Goal: Find specific page/section: Find specific page/section

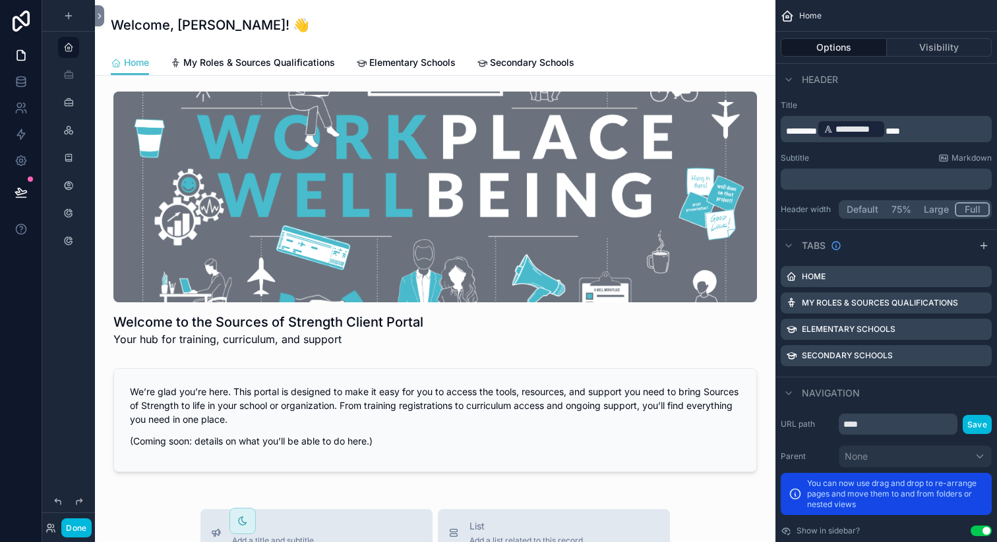
click at [268, 71] on link "My Roles & Sources Qualifications" at bounding box center [252, 64] width 165 height 26
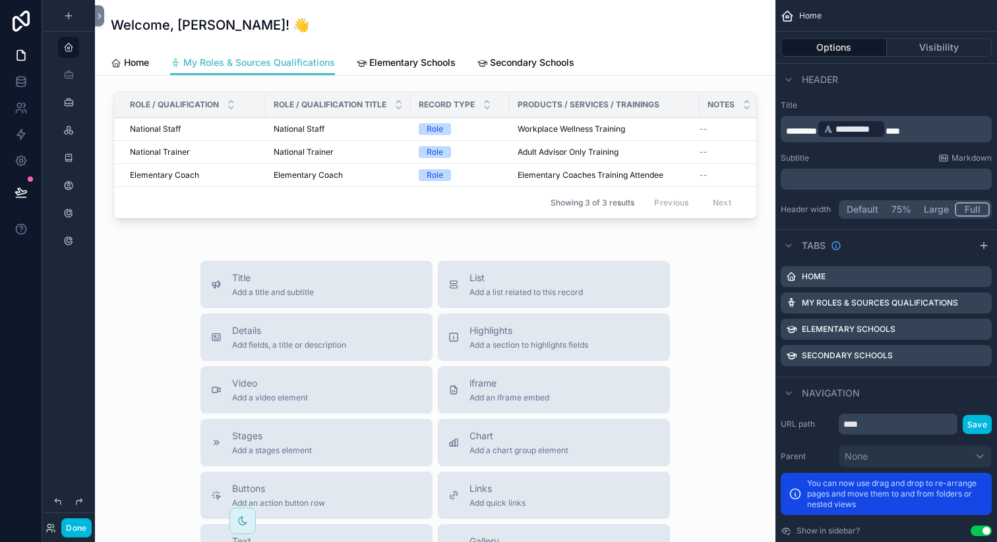
click at [401, 59] on span "Elementary Schools" at bounding box center [412, 62] width 86 height 13
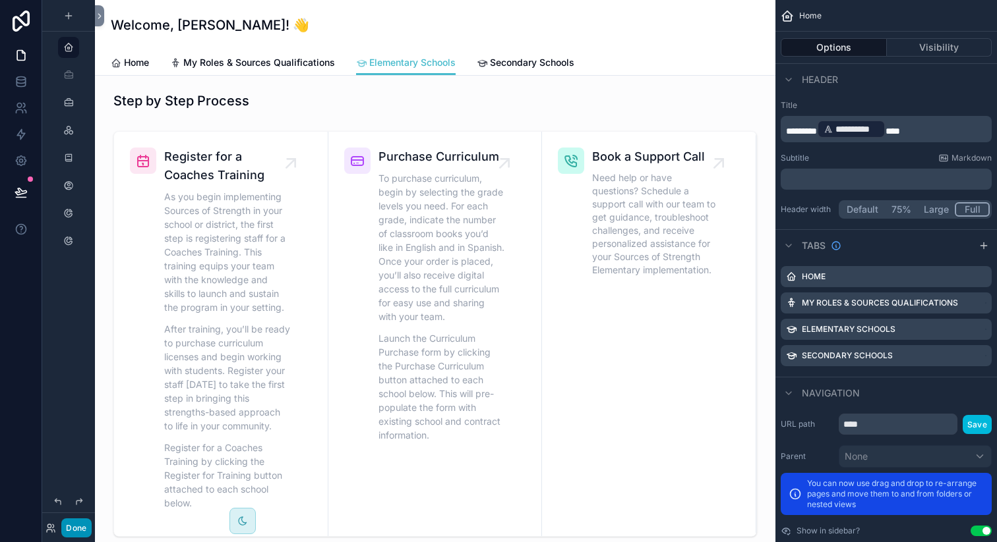
click at [77, 530] on button "Done" at bounding box center [76, 528] width 30 height 19
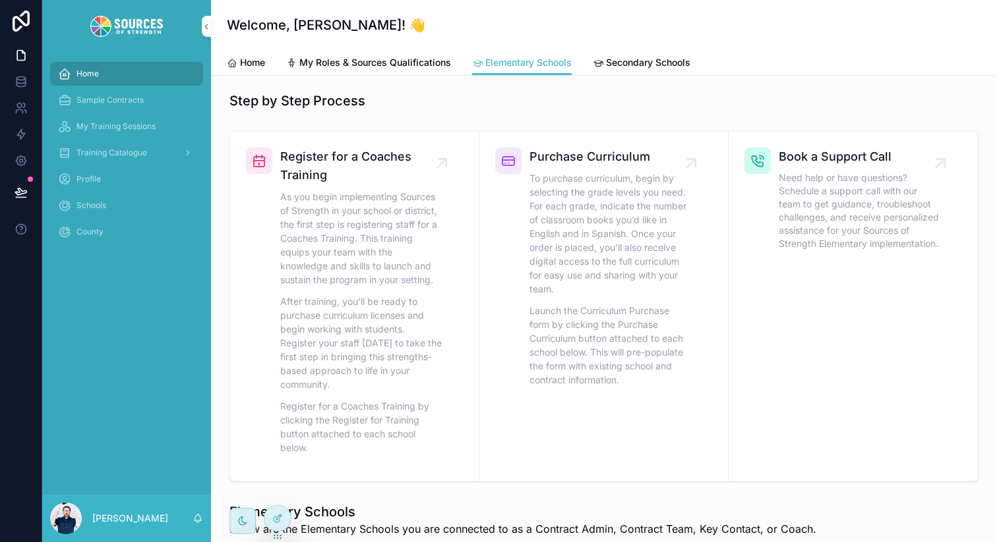
click at [647, 59] on span "Secondary Schools" at bounding box center [648, 62] width 84 height 13
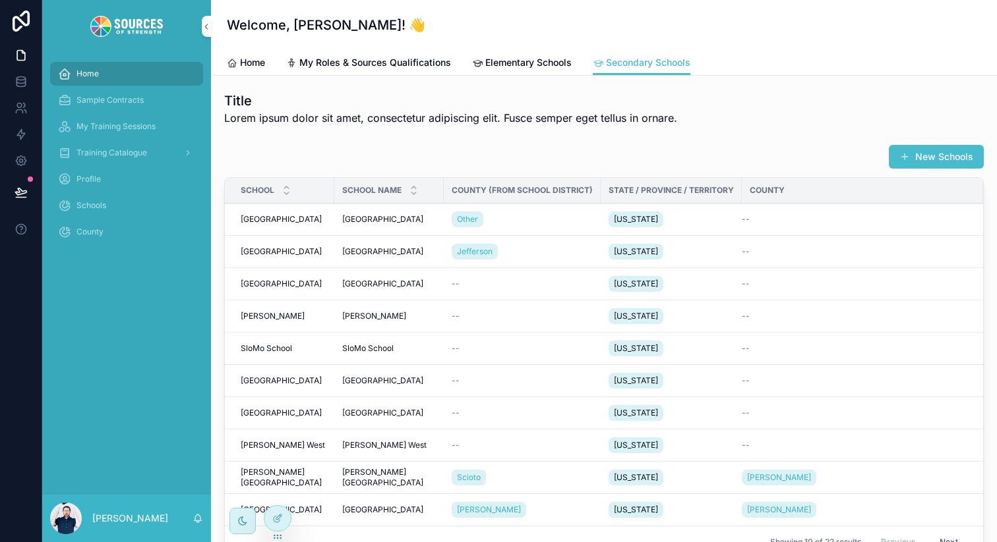
click at [529, 65] on span "Elementary Schools" at bounding box center [528, 62] width 86 height 13
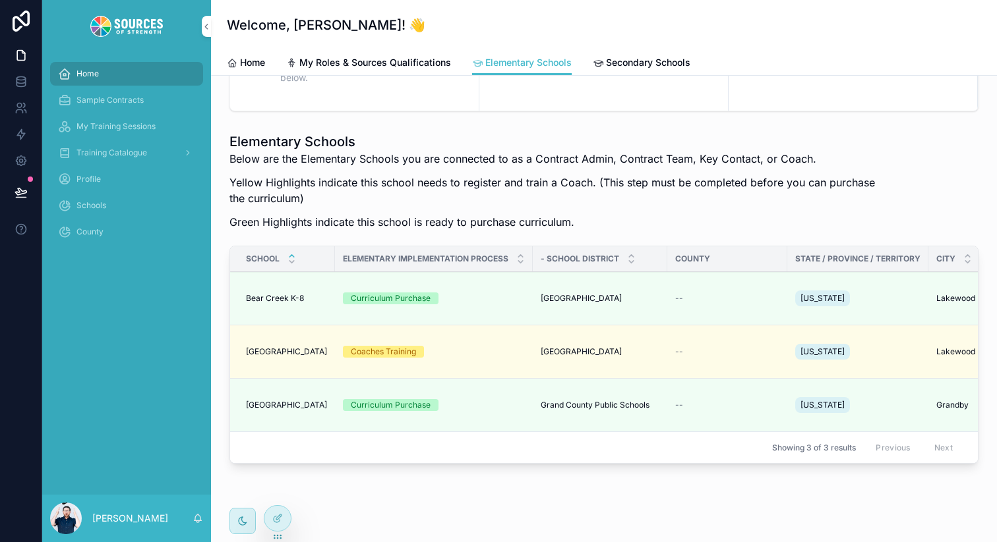
scroll to position [401, 0]
